Goal: Information Seeking & Learning: Learn about a topic

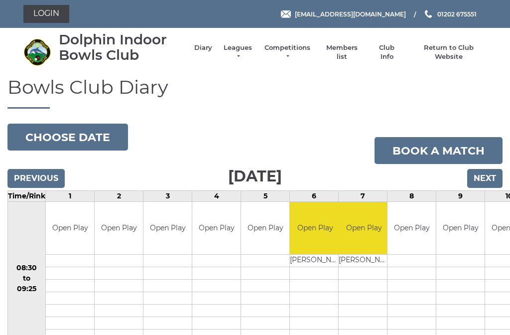
click at [235, 55] on link "Leagues" at bounding box center [237, 52] width 31 height 18
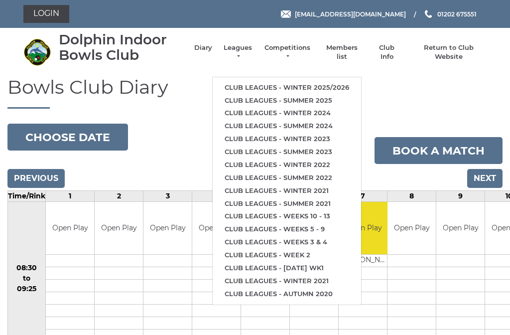
click at [286, 81] on link "Club leagues - Winter 2025/2026" at bounding box center [287, 87] width 148 height 13
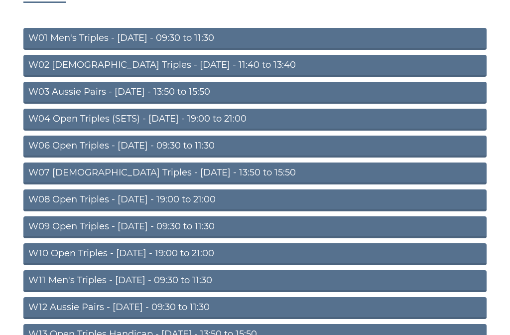
scroll to position [146, 0]
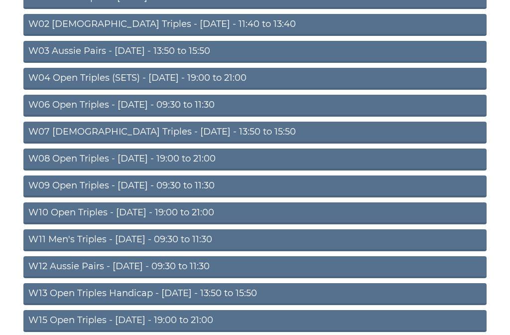
click at [123, 166] on link "W08 Open Triples - [DATE] - 19:00 to 21:00" at bounding box center [254, 159] width 463 height 22
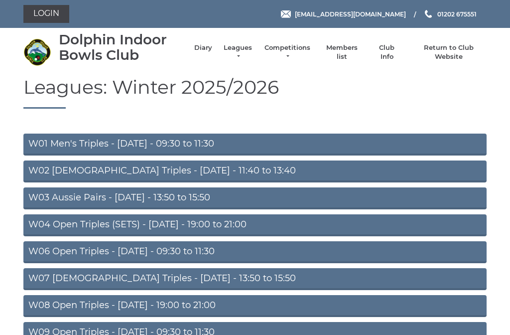
scroll to position [175, 0]
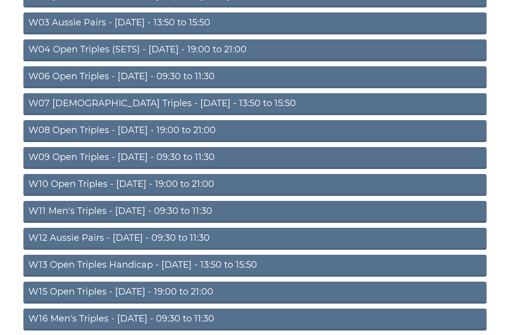
click at [107, 183] on link "W10 Open Triples - Wednesday - 19:00 to 21:00" at bounding box center [254, 185] width 463 height 22
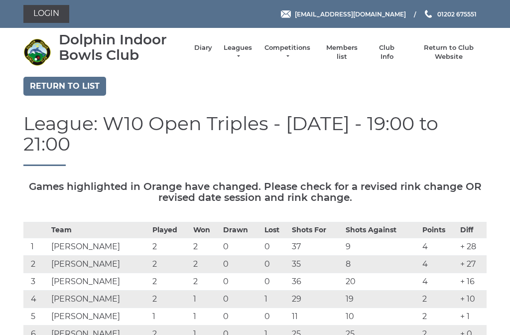
click at [61, 92] on link "Return to list" at bounding box center [64, 86] width 83 height 19
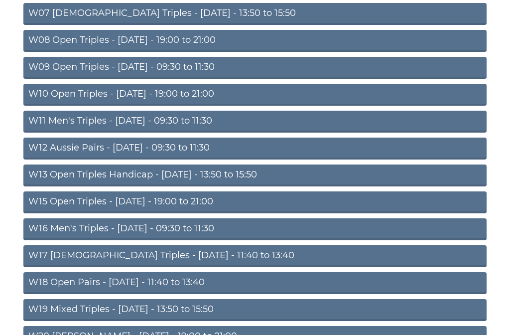
scroll to position [266, 0]
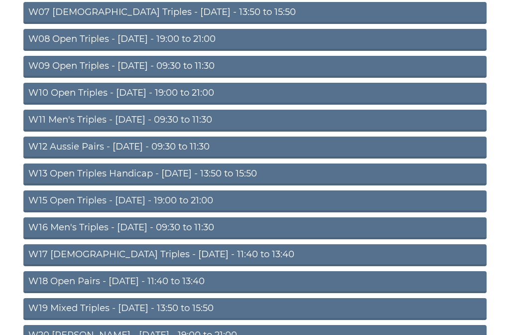
click at [132, 200] on link "W15 Open Triples - [DATE] - 19:00 to 21:00" at bounding box center [254, 201] width 463 height 22
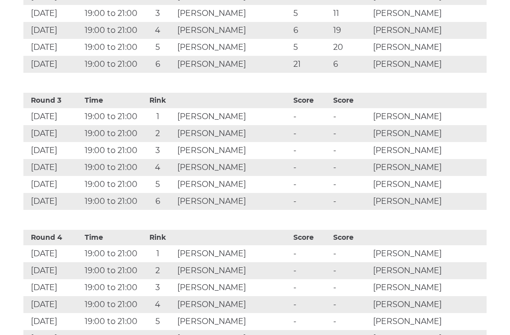
scroll to position [723, 0]
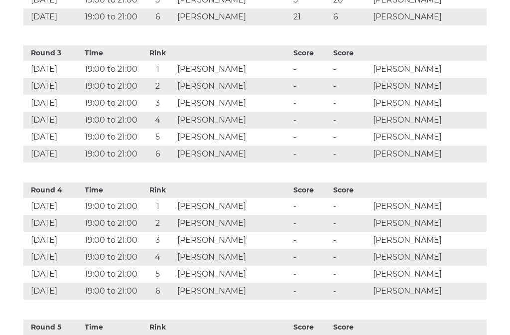
scroll to position [772, 0]
